Goal: Task Accomplishment & Management: Use online tool/utility

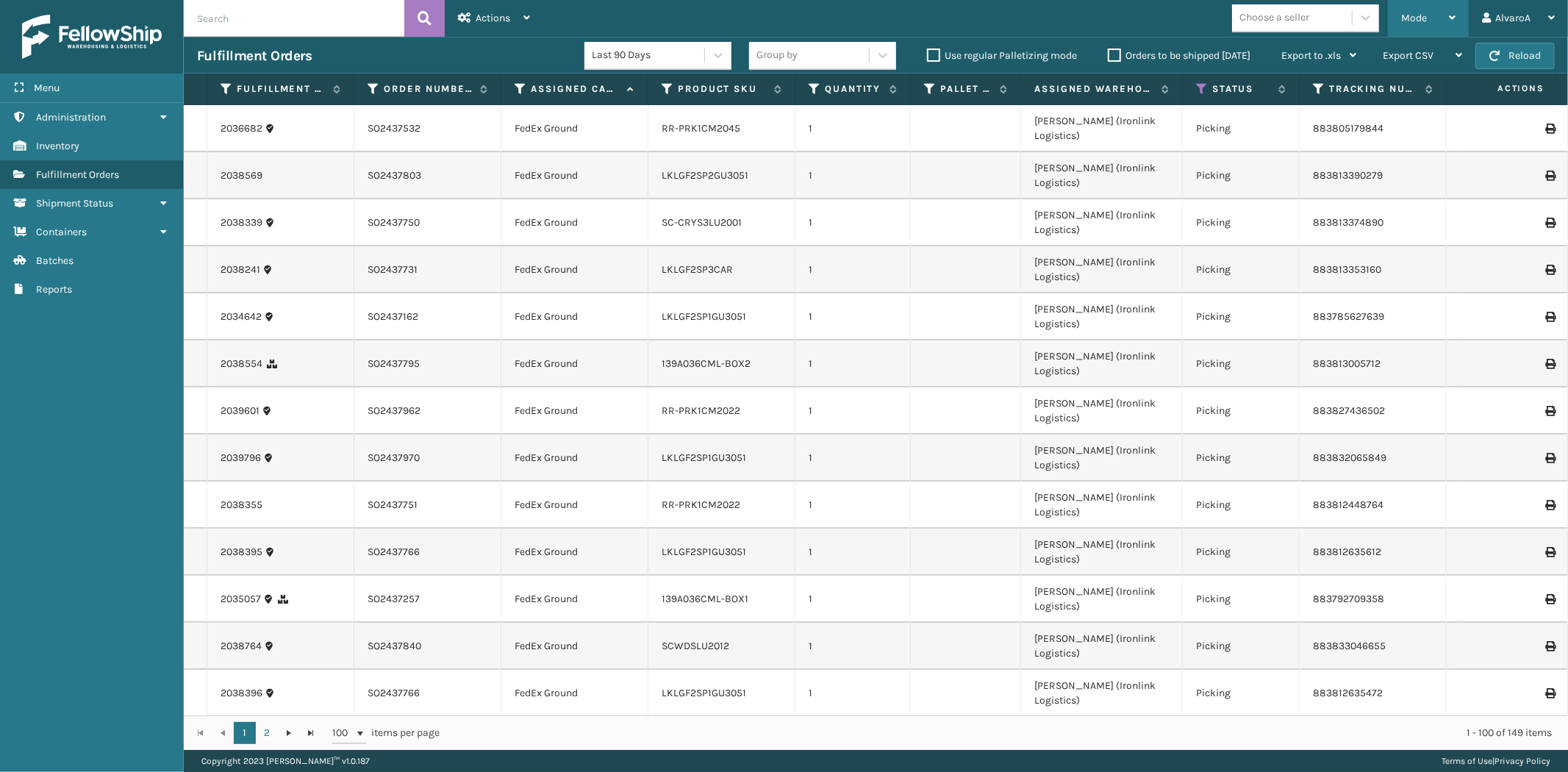
click at [1393, 19] on div "Mode Regular Mode Picking Mode Labeling Mode Exit Scan Mode" at bounding box center [1428, 19] width 80 height 37
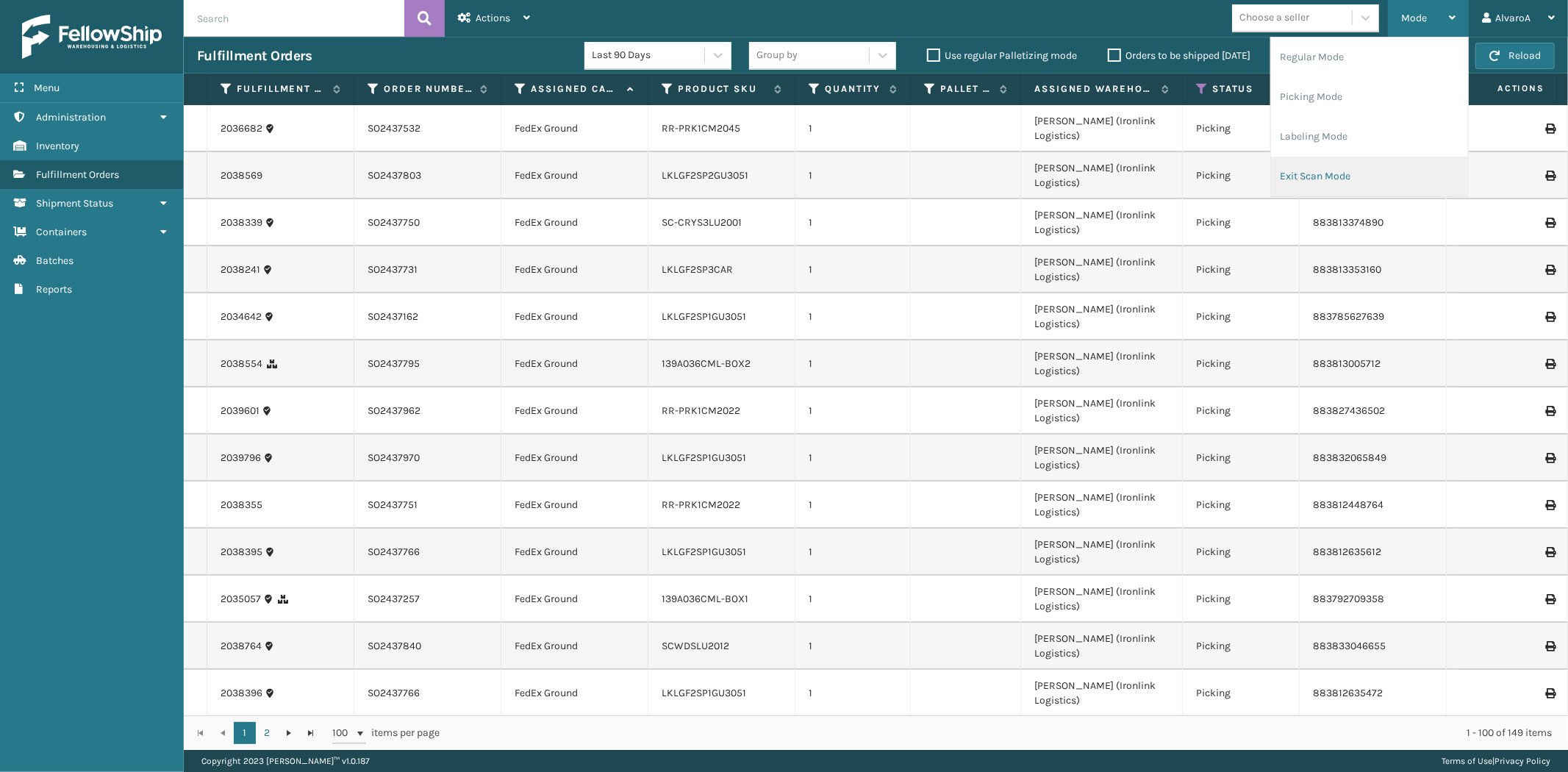
click at [1300, 175] on li "Exit Scan Mode" at bounding box center [1369, 176] width 197 height 40
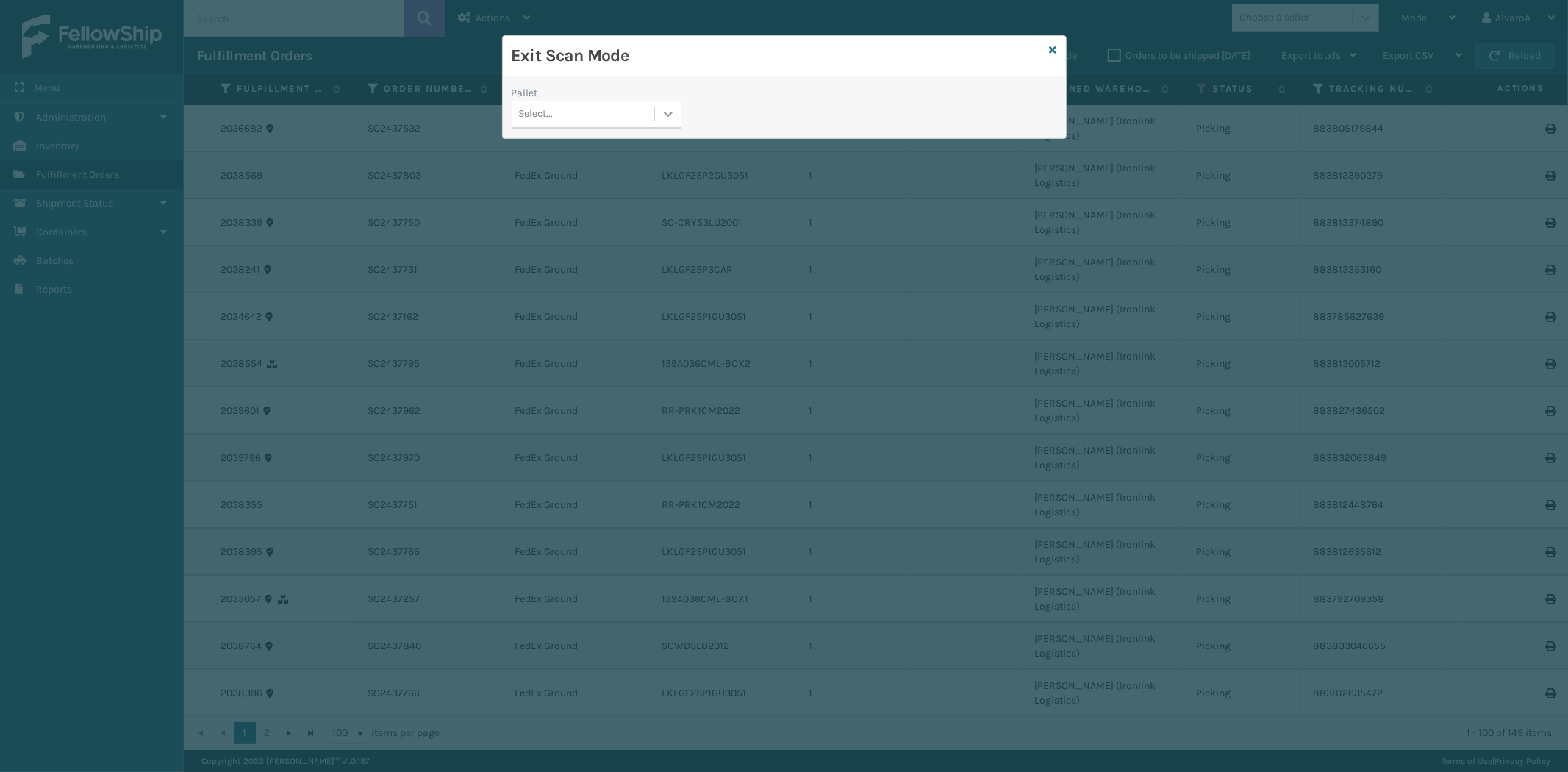
click at [679, 112] on div at bounding box center [669, 114] width 27 height 27
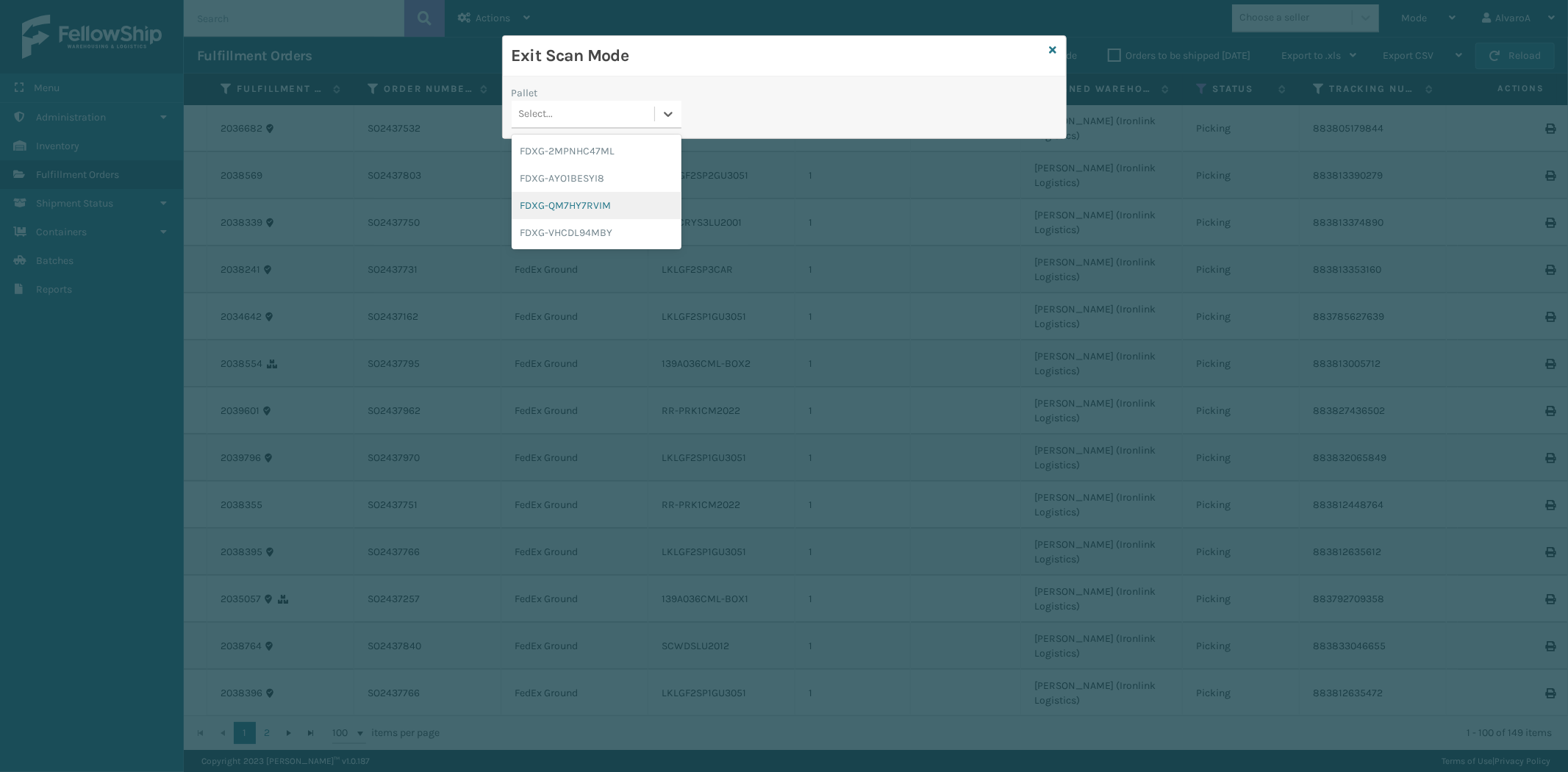
drag, startPoint x: 557, startPoint y: 206, endPoint x: 571, endPoint y: 160, distance: 48.1
click at [560, 204] on div "FDXG-QM7HY7RVIM" at bounding box center [597, 205] width 170 height 27
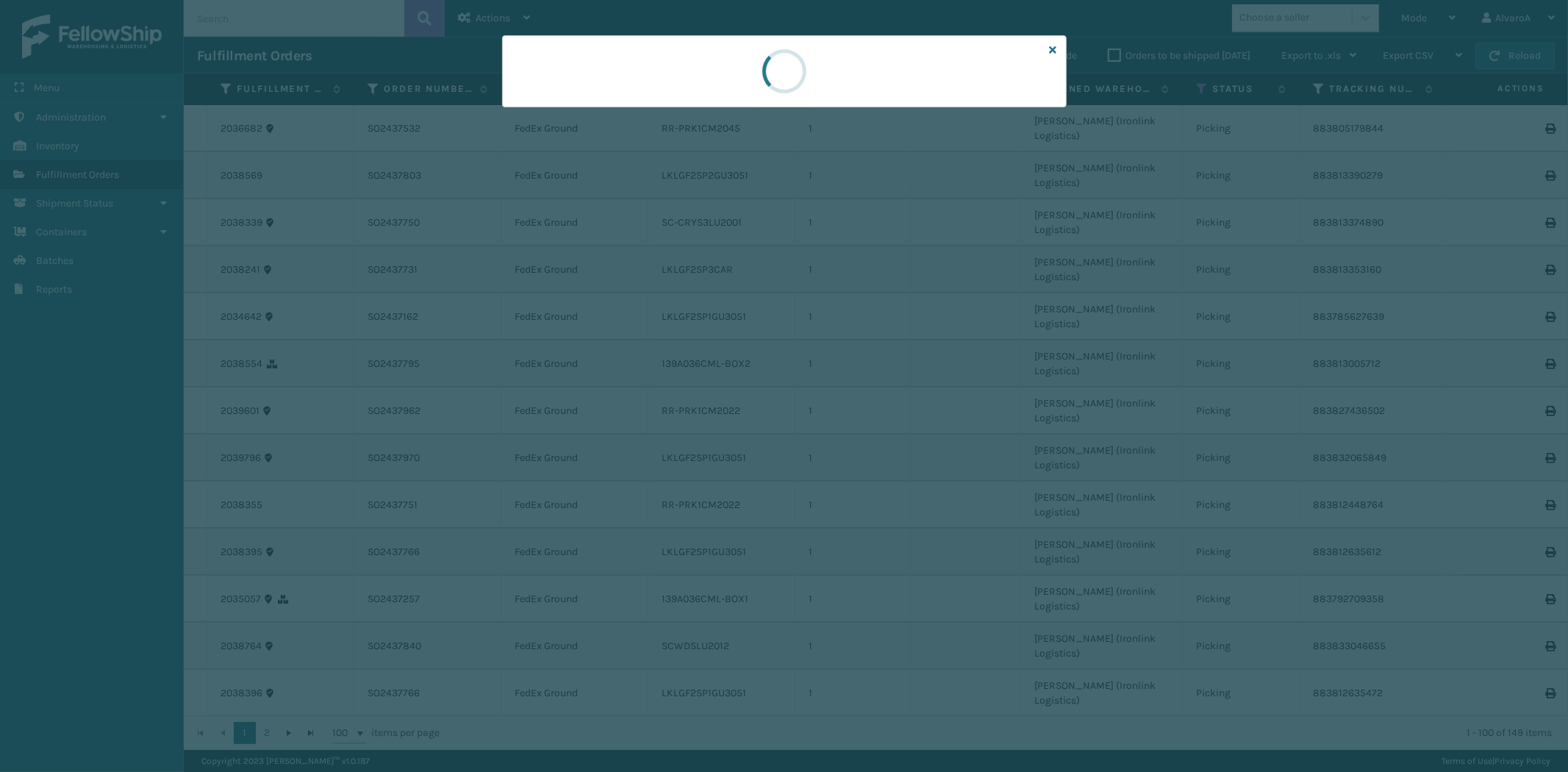
click at [689, 102] on div at bounding box center [784, 71] width 564 height 72
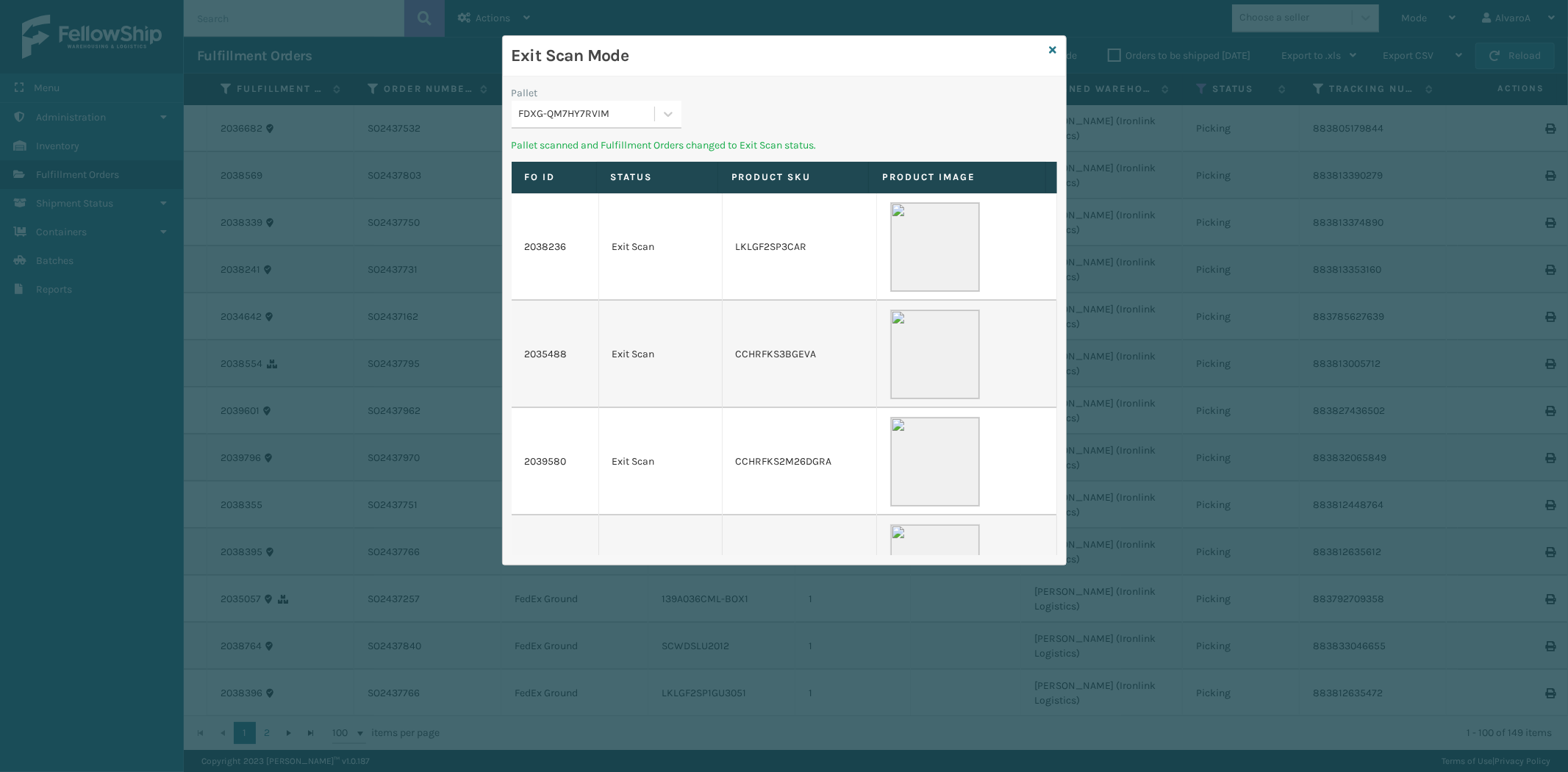
click at [689, 102] on div "Pallet FDXG-QM7HY7RVIM" at bounding box center [597, 111] width 187 height 52
click at [668, 119] on icon at bounding box center [668, 114] width 15 height 15
drag, startPoint x: 573, startPoint y: 203, endPoint x: 894, endPoint y: 94, distance: 339.0
click at [574, 203] on div "FDXG-VHCDL94MBY" at bounding box center [597, 205] width 170 height 27
click at [1057, 49] on div "Exit Scan Mode Pallet Select... Pallet scanned and Fulfillment Orders changed t…" at bounding box center [784, 300] width 564 height 530
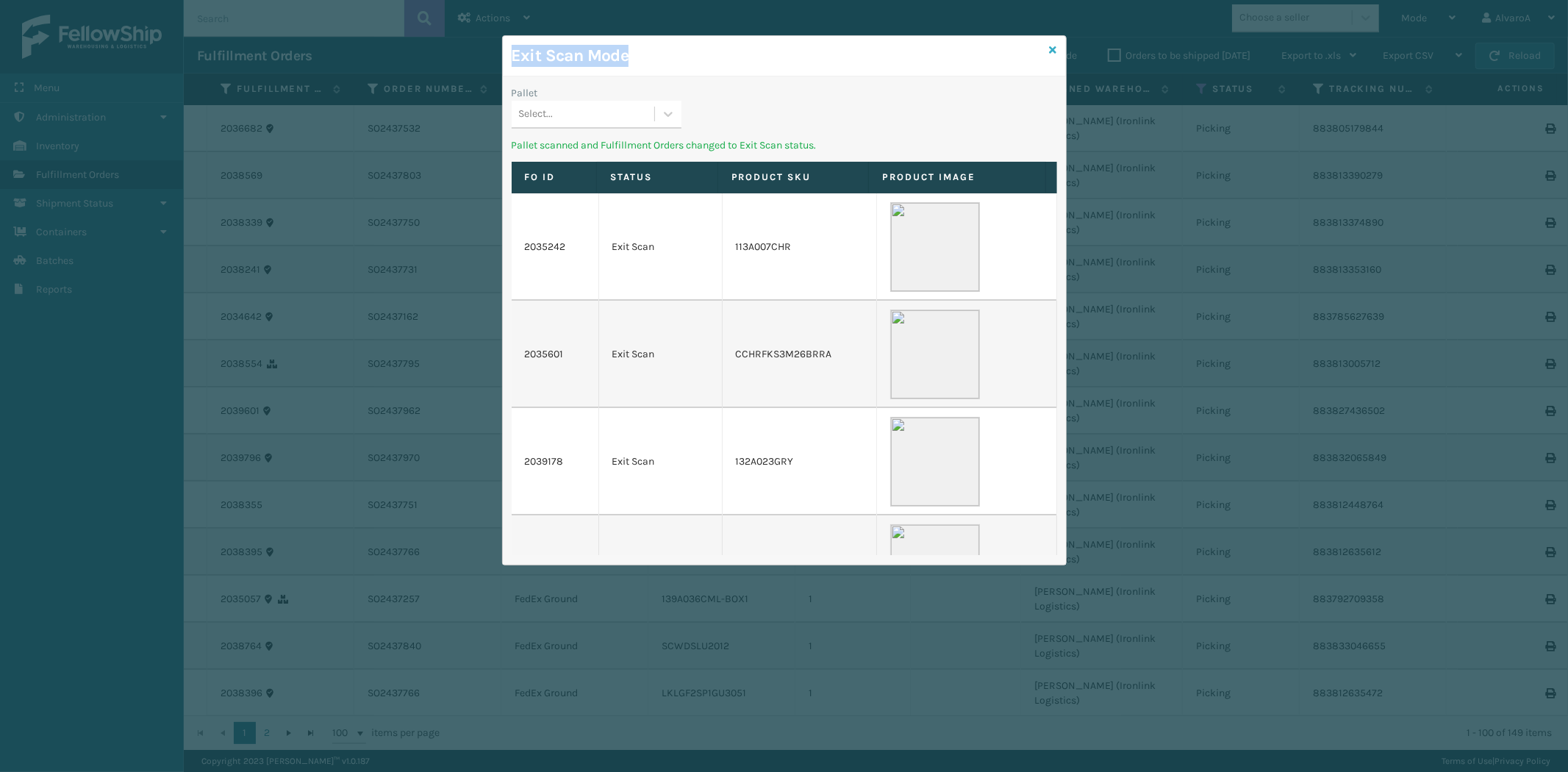
click at [1053, 50] on icon at bounding box center [1053, 50] width 7 height 11
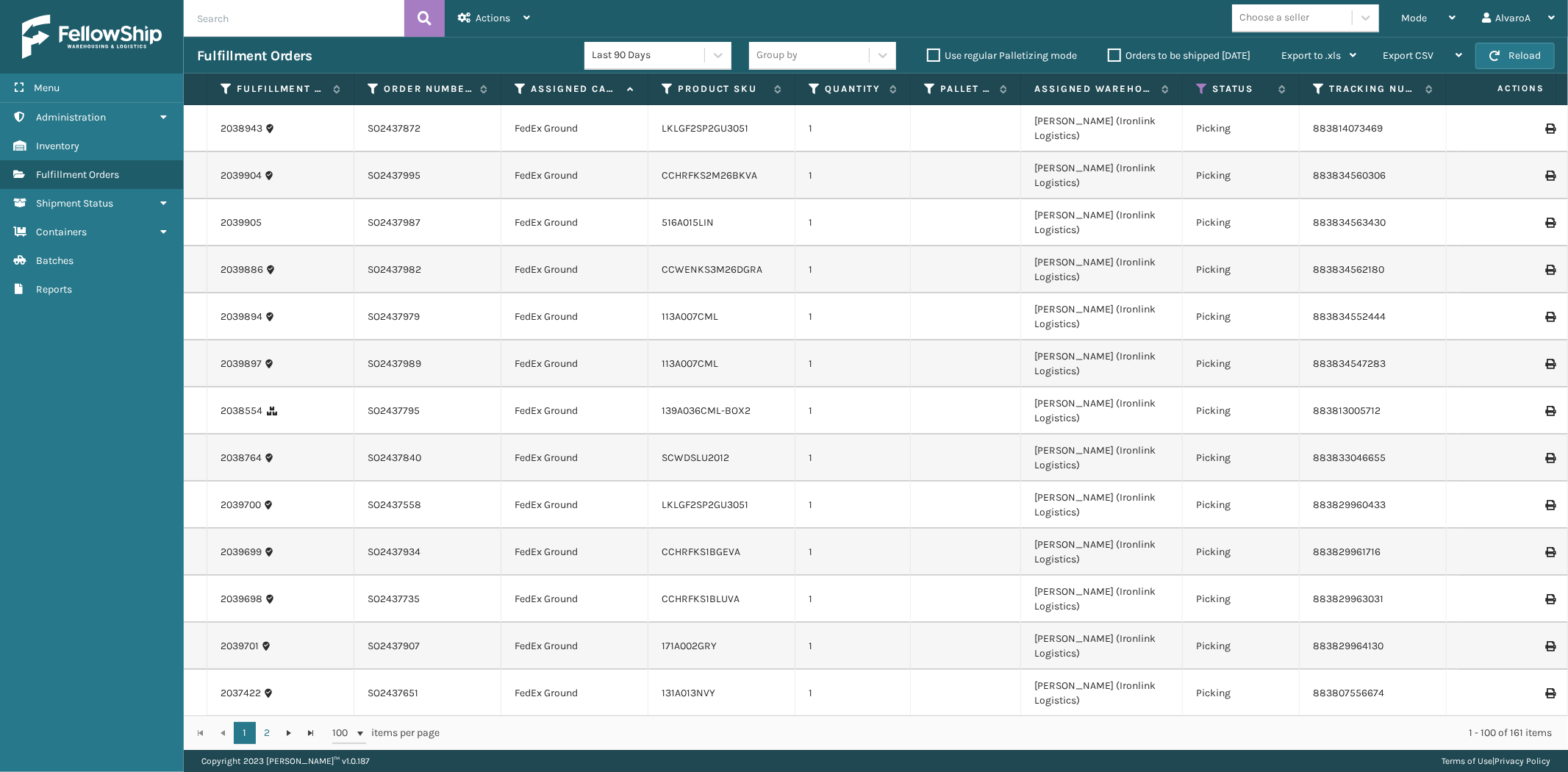
click at [1424, 32] on div "Mode" at bounding box center [1429, 19] width 55 height 37
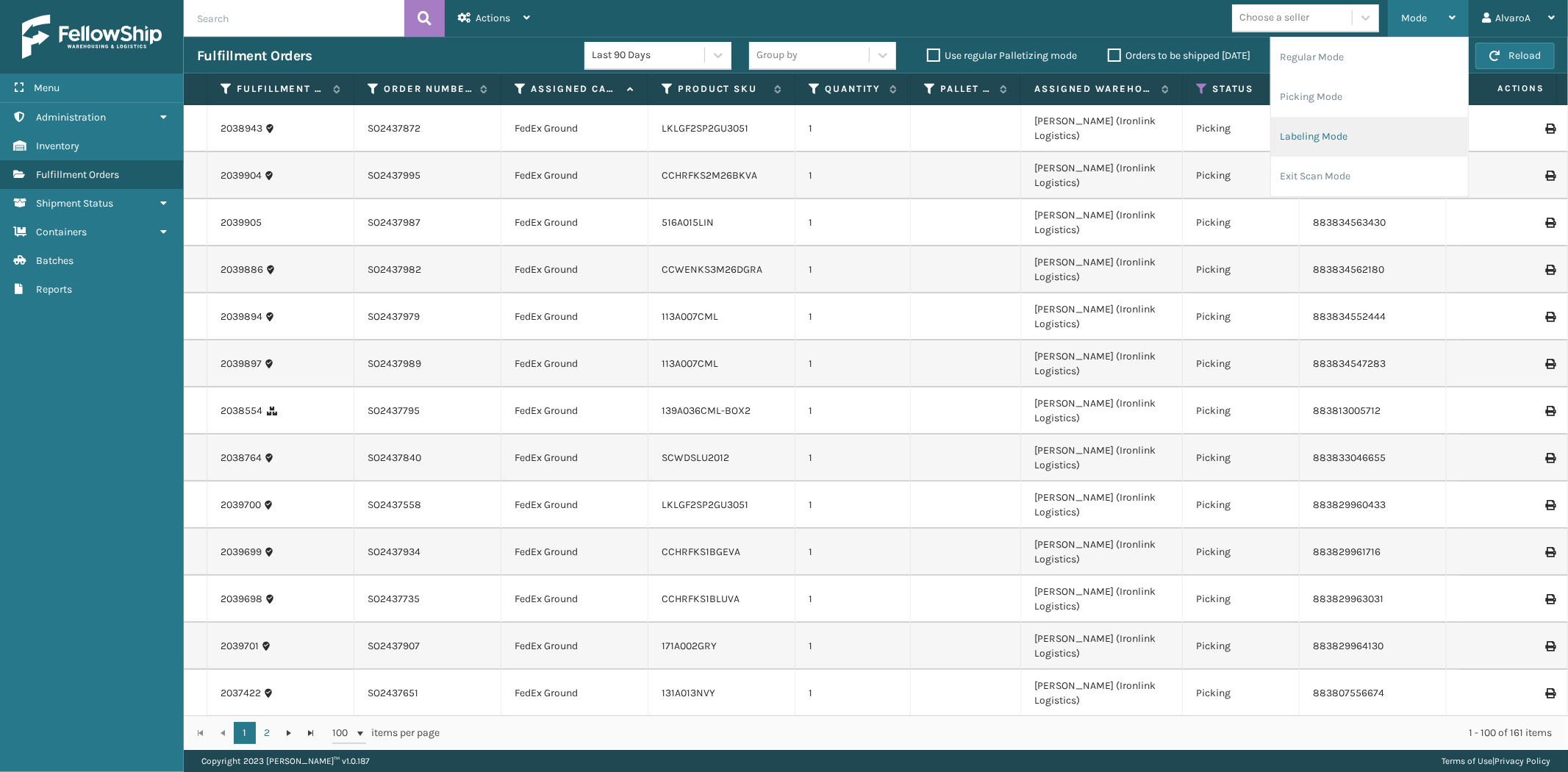
click at [1310, 143] on li "Labeling Mode" at bounding box center [1369, 136] width 197 height 40
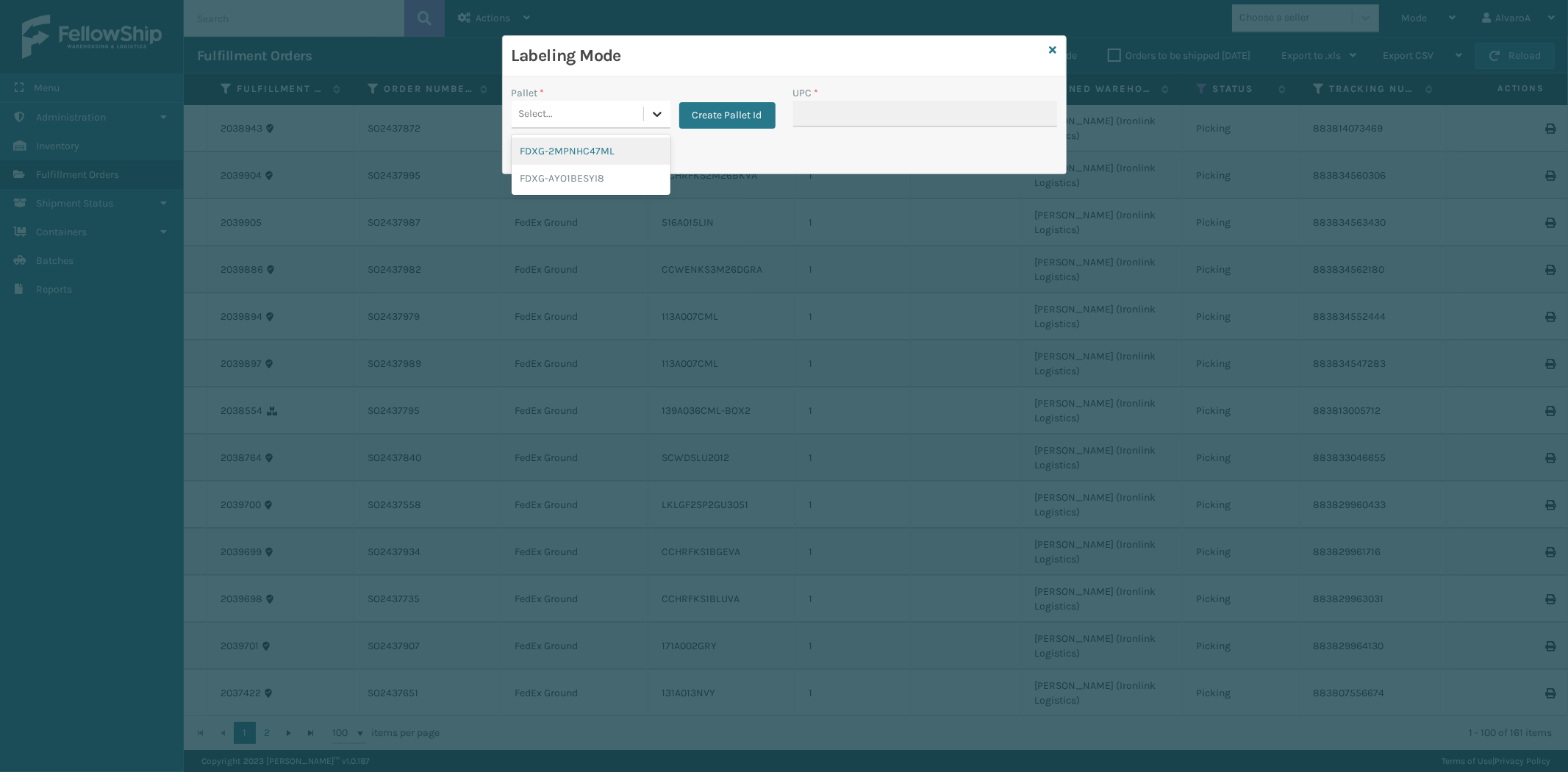
click at [662, 114] on icon at bounding box center [657, 114] width 15 height 15
click at [728, 120] on button "Create Pallet Id" at bounding box center [727, 116] width 96 height 27
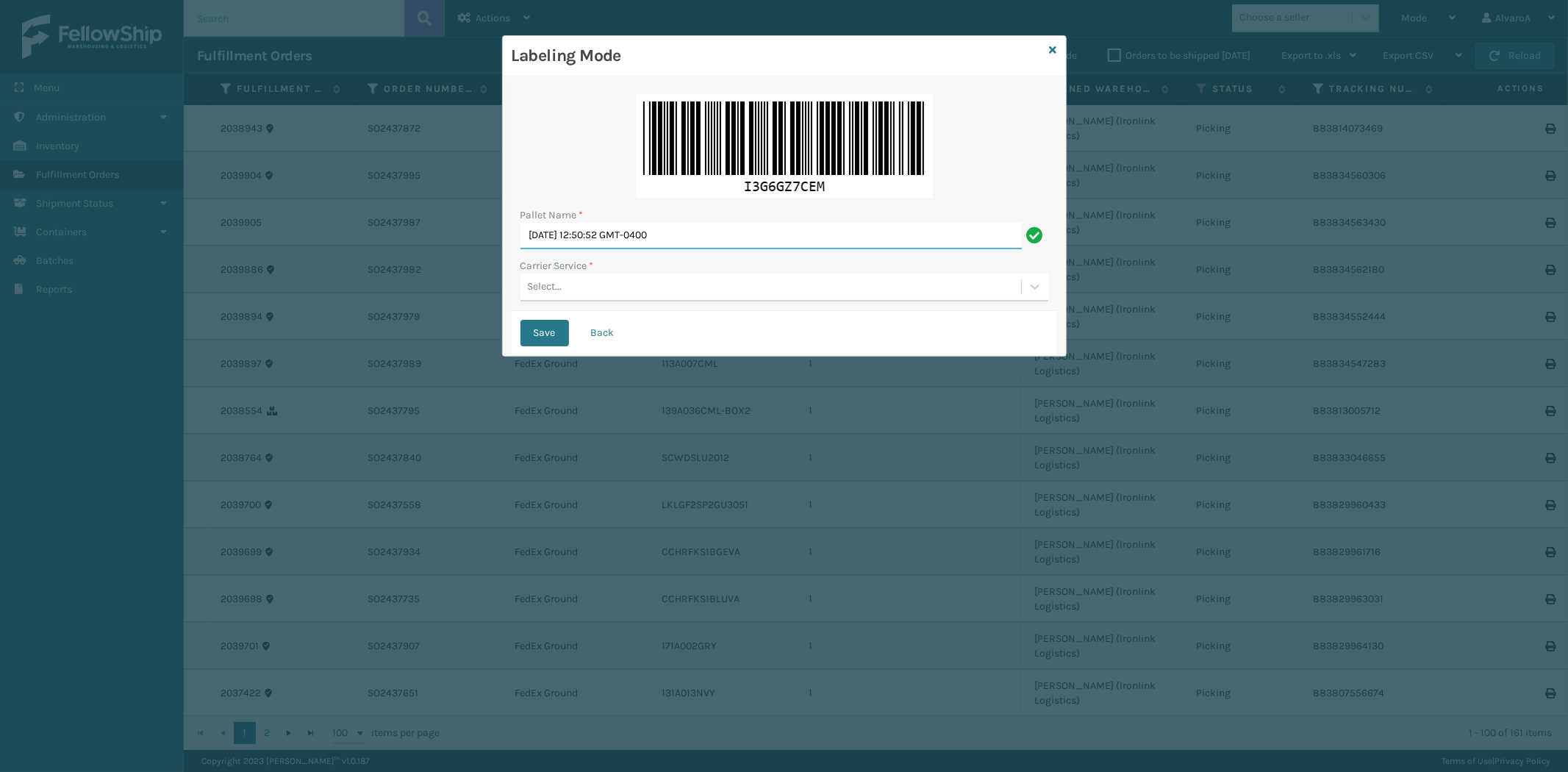
drag, startPoint x: 722, startPoint y: 236, endPoint x: 320, endPoint y: 318, distance: 410.3
click at [320, 318] on div "Labeling Mode Pallet Name * [DATE] 12:50:52 GMT-0400 Carrier Service * Select..…" at bounding box center [784, 386] width 1568 height 772
type input "LPN 502232#2"
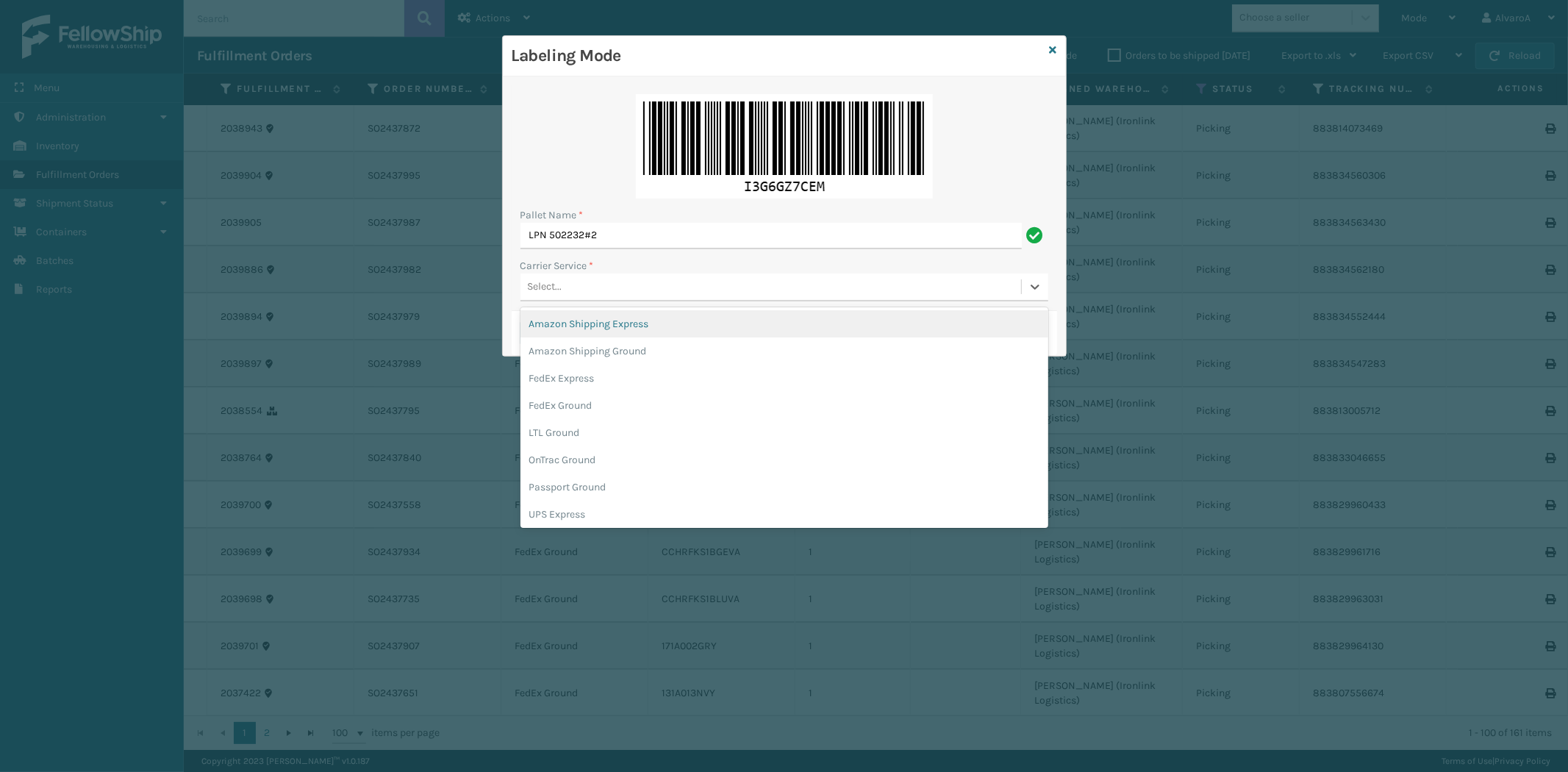
click at [533, 286] on div "Select..." at bounding box center [545, 287] width 34 height 15
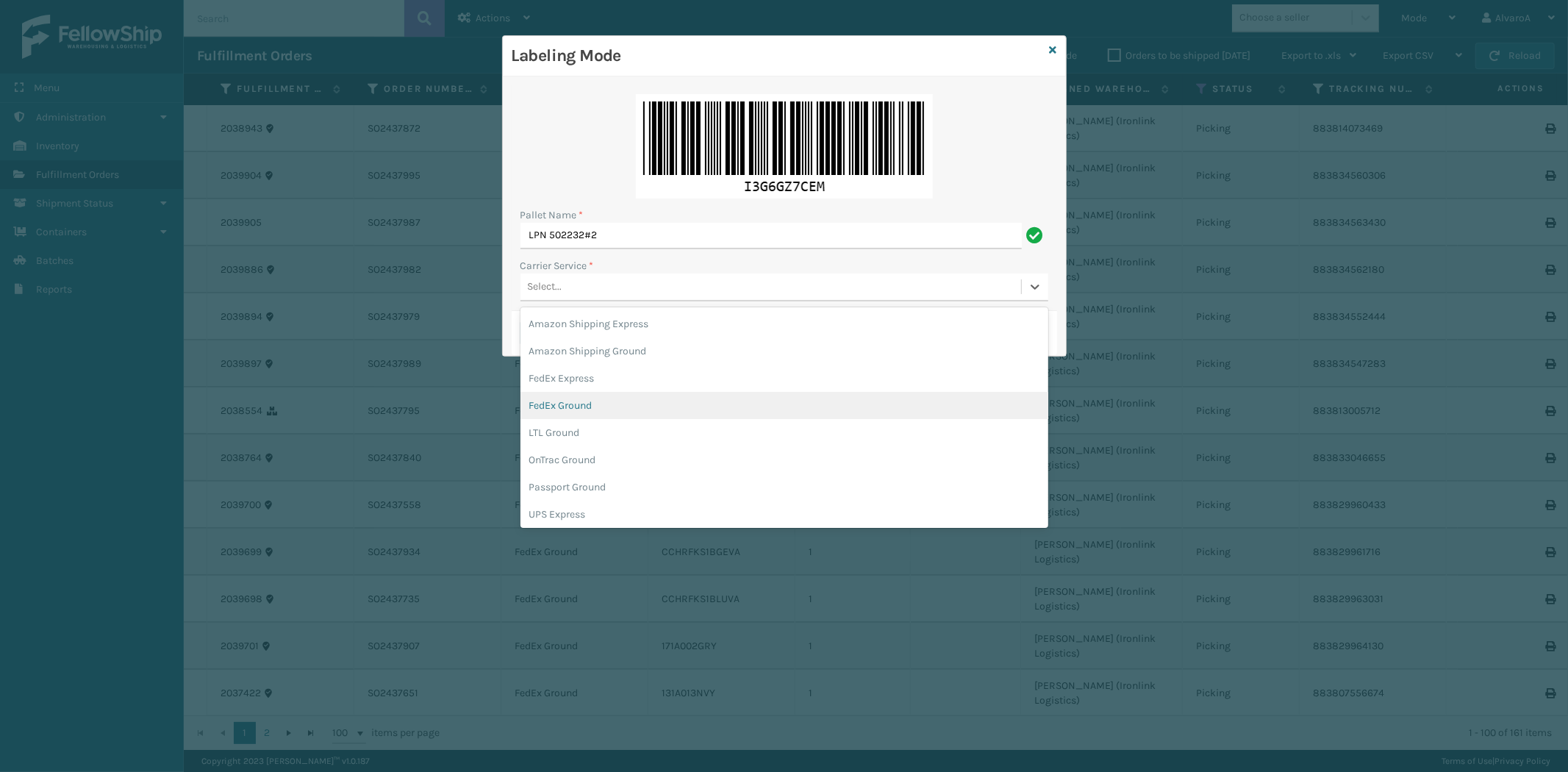
drag, startPoint x: 568, startPoint y: 409, endPoint x: 573, endPoint y: 327, distance: 82.2
click at [568, 409] on div "FedEx Ground" at bounding box center [784, 405] width 528 height 27
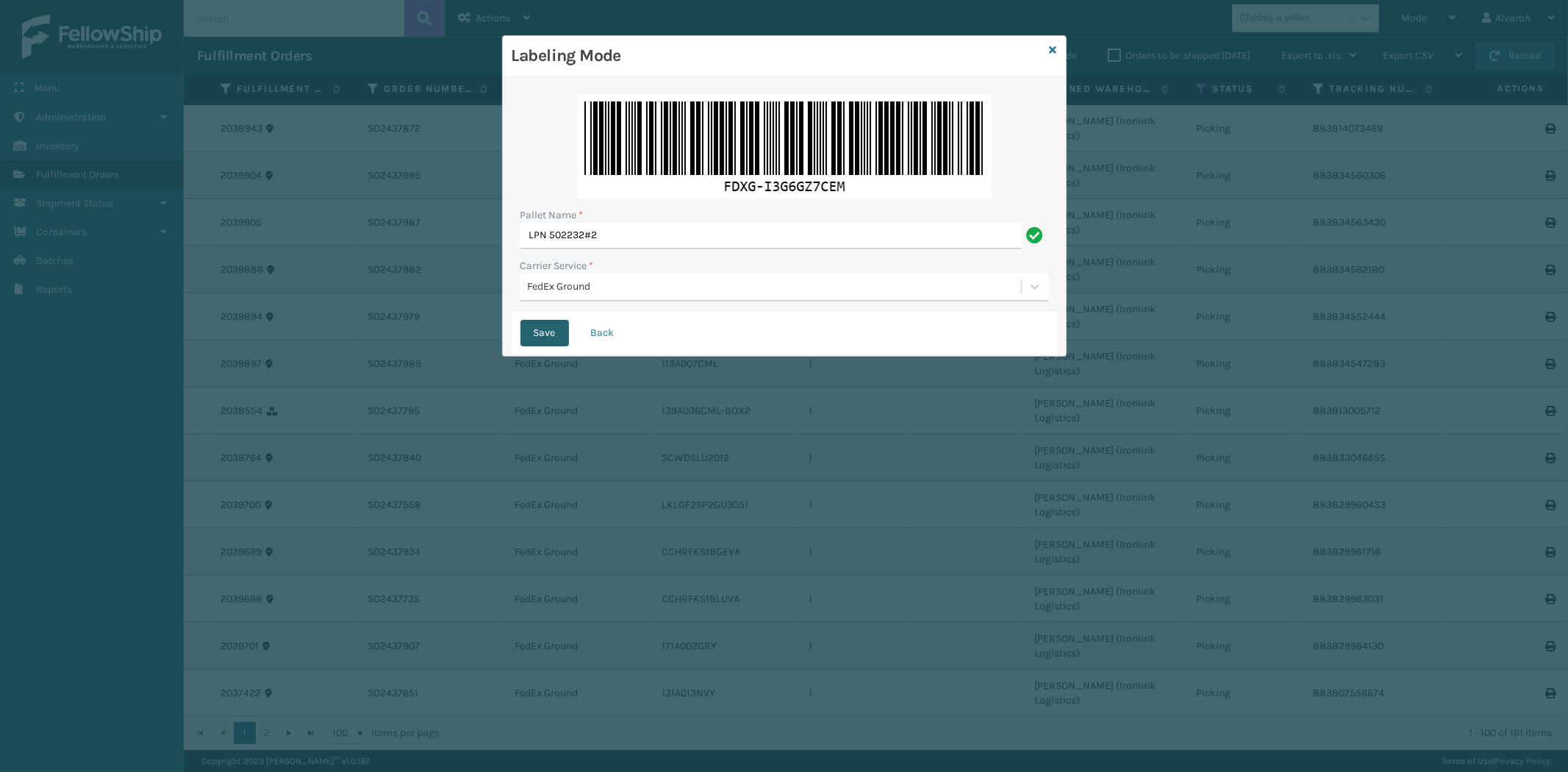
click at [547, 332] on button "Save" at bounding box center [545, 333] width 49 height 27
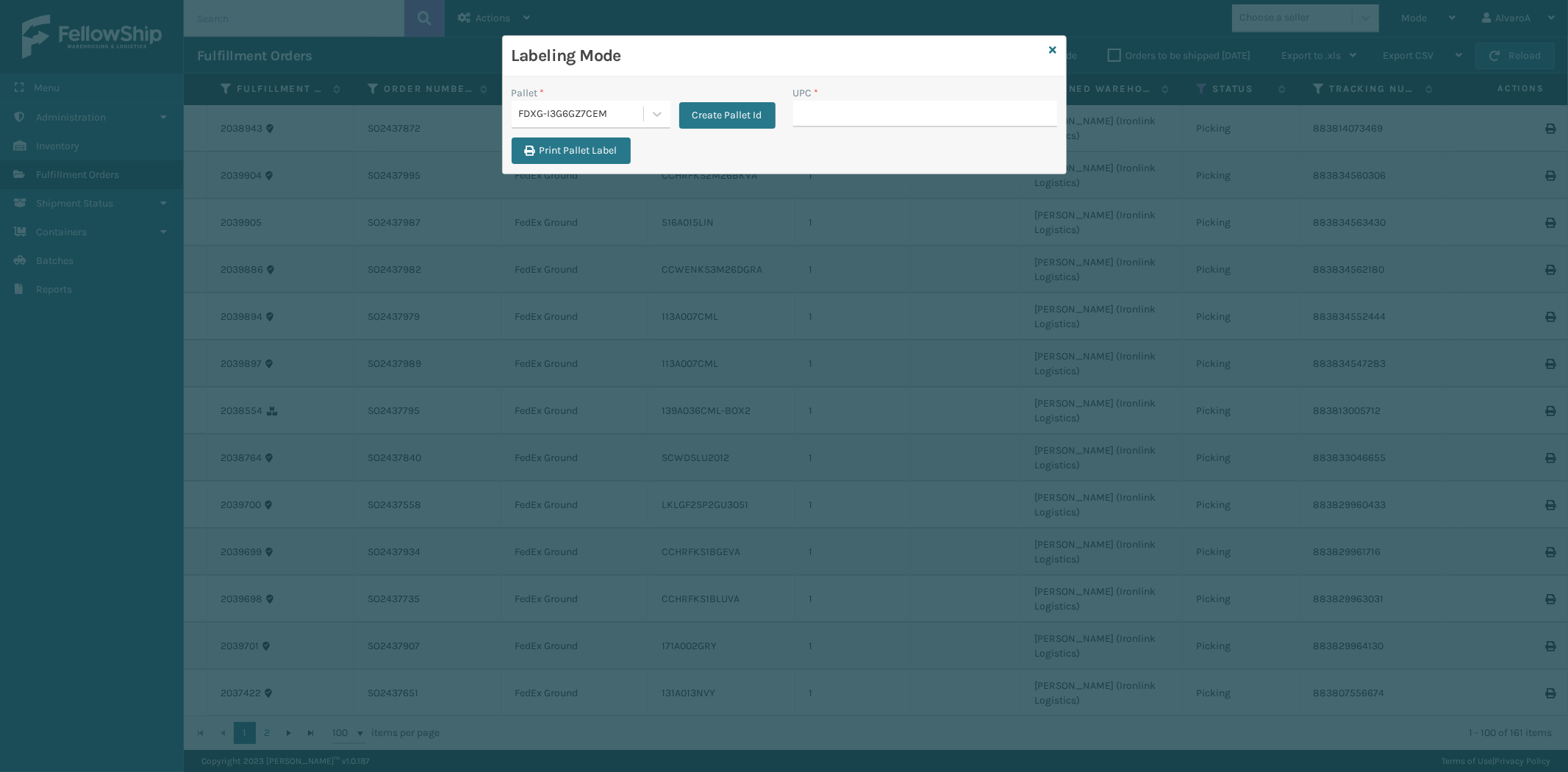
click at [823, 127] on div "UPC *" at bounding box center [925, 111] width 281 height 52
click at [812, 112] on input "UPC *" at bounding box center [925, 114] width 264 height 27
type input "LKLGF2SP1GU3051"
